Goal: Find contact information: Find contact information

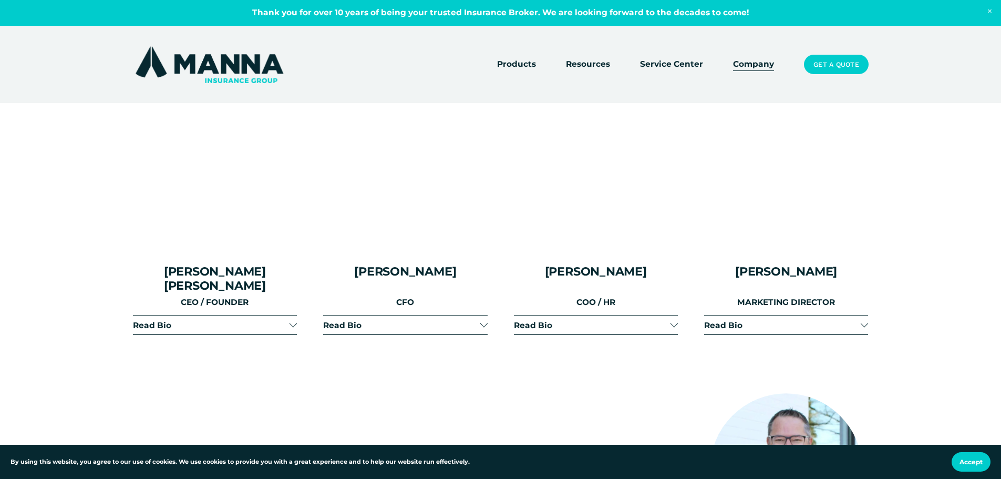
scroll to position [1313, 0]
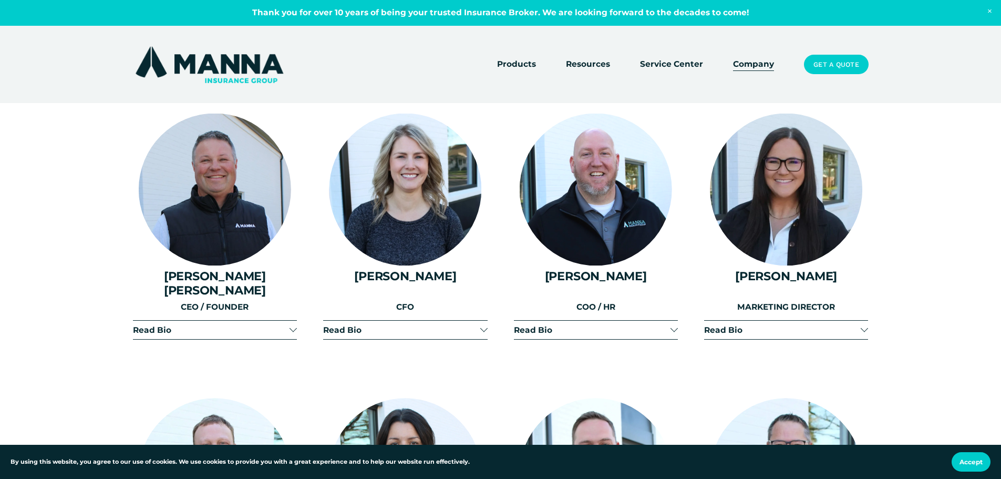
click at [219, 185] on div at bounding box center [215, 189] width 152 height 152
click at [209, 300] on p "CEO / FOUNDER" at bounding box center [215, 306] width 164 height 13
click at [257, 185] on div at bounding box center [215, 189] width 152 height 152
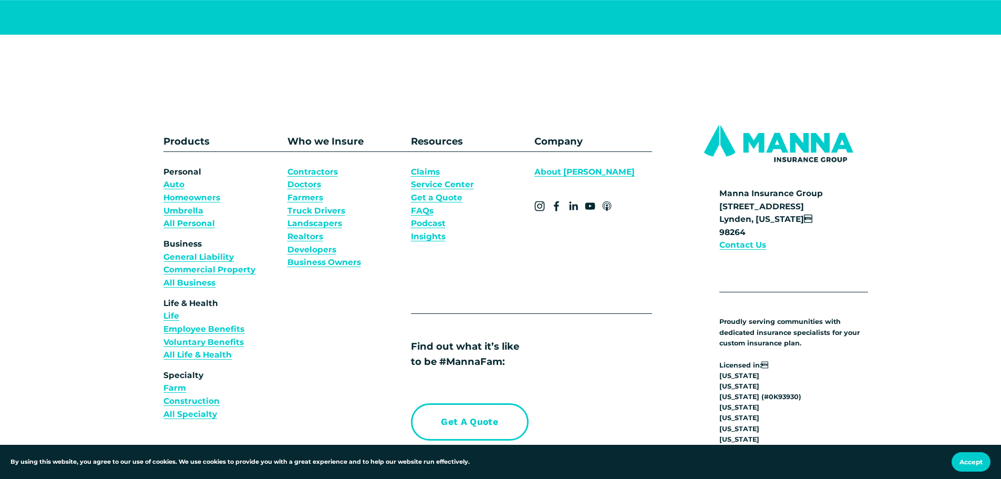
scroll to position [7984, 0]
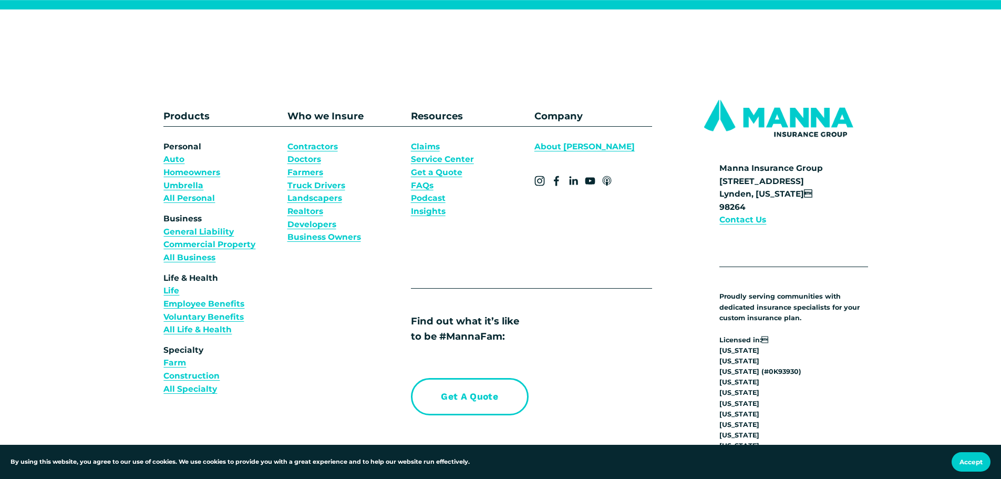
click at [754, 215] on strong "Contact Us" at bounding box center [742, 219] width 47 height 10
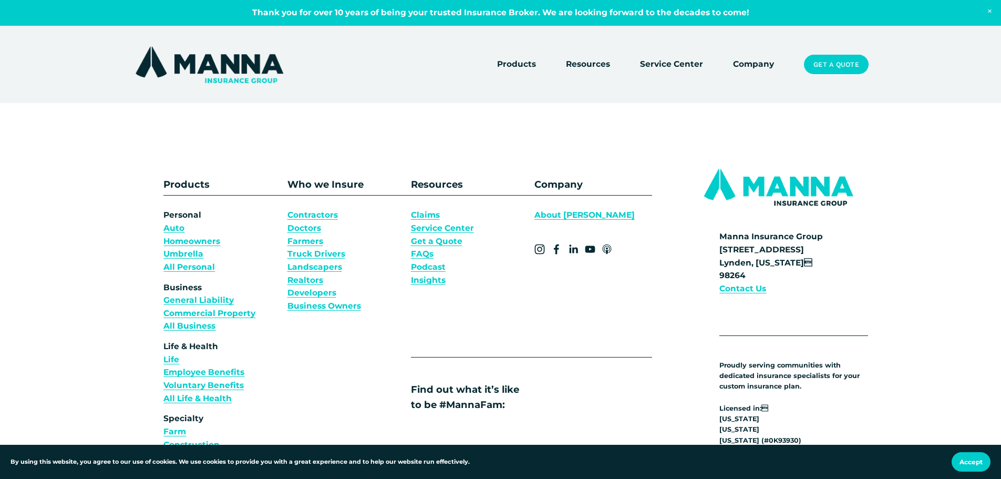
scroll to position [158, 0]
